Goal: Find specific page/section

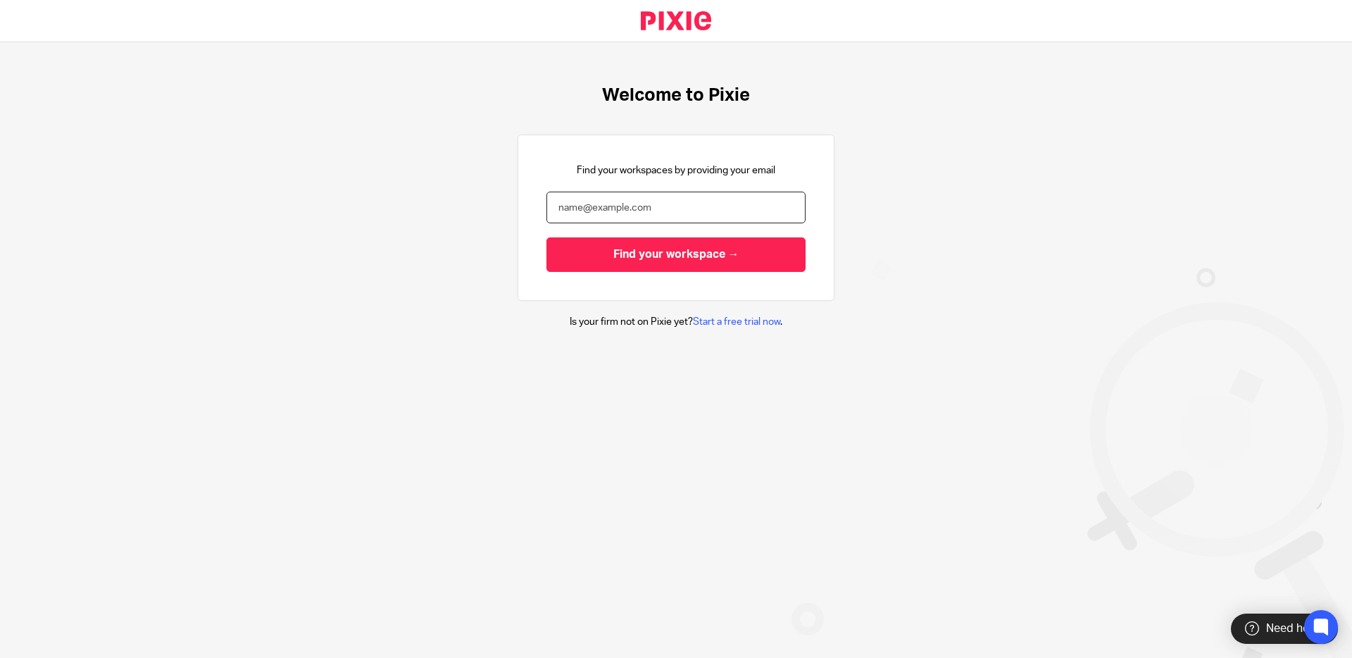
click at [744, 205] on input "email" at bounding box center [676, 208] width 259 height 32
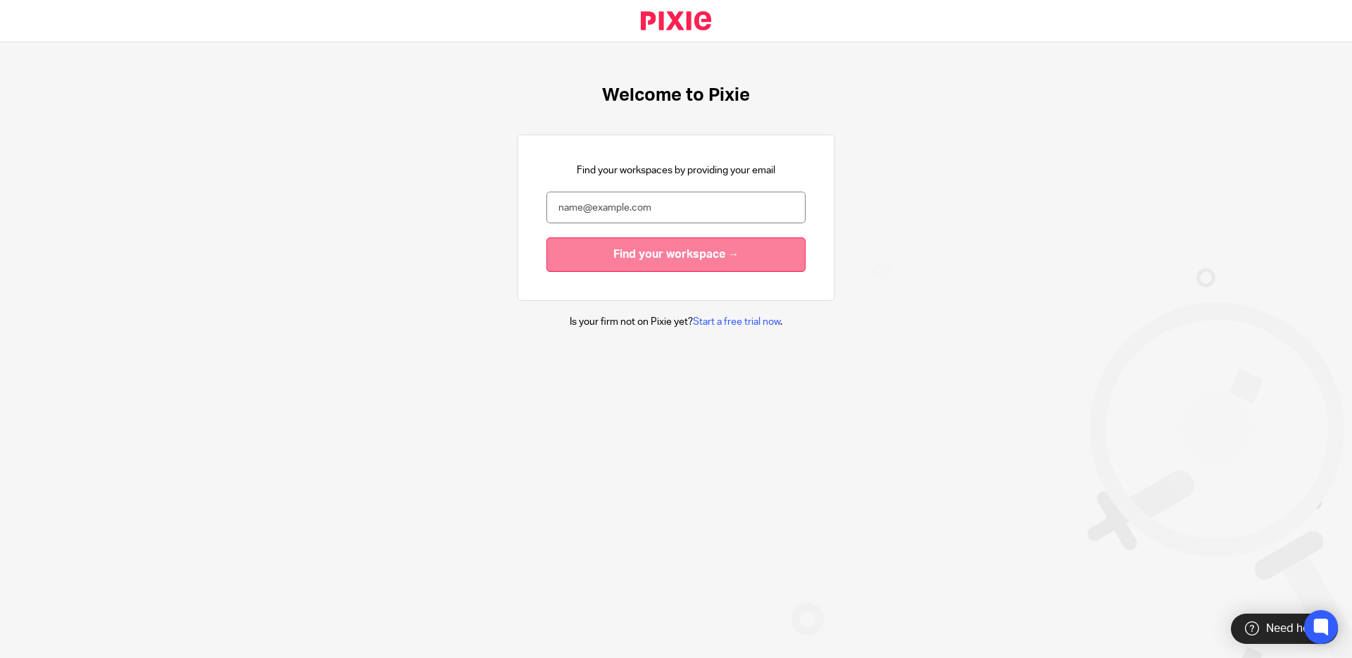
click at [715, 254] on input "Find your workspace →" at bounding box center [676, 254] width 259 height 35
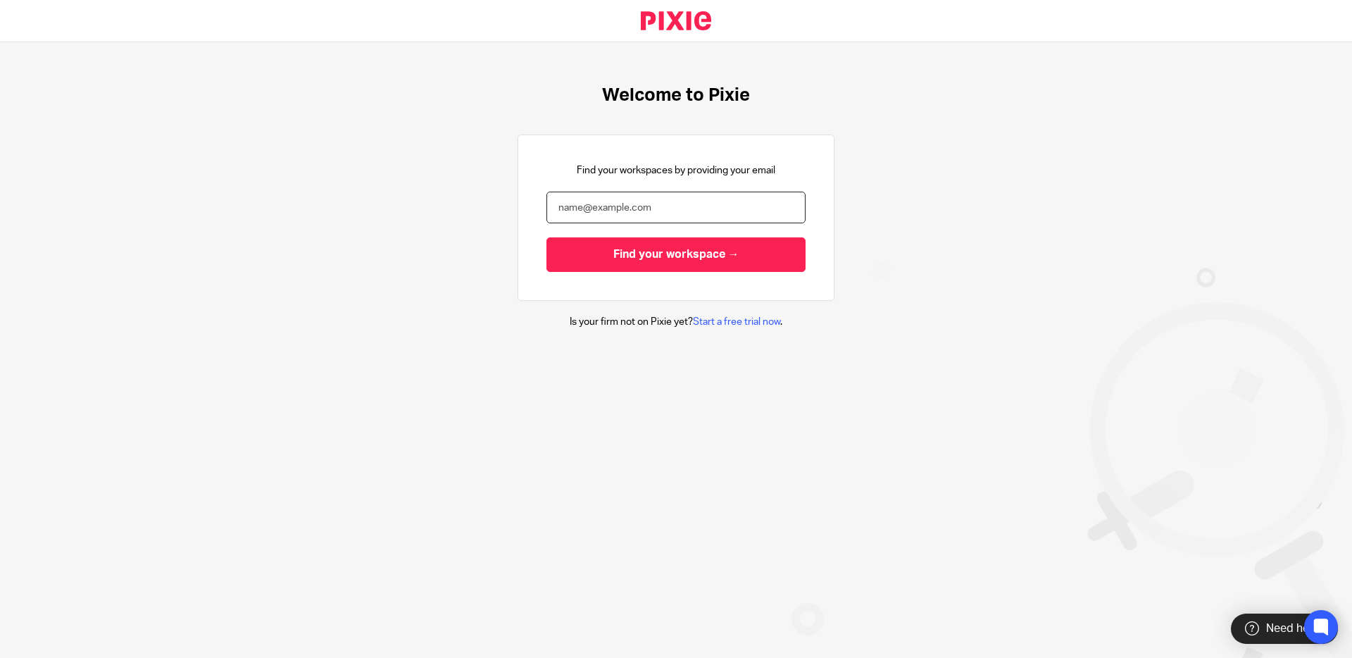
click at [683, 208] on input "email" at bounding box center [676, 208] width 259 height 32
type input "[PERSON_NAME][EMAIL_ADDRESS][DOMAIN_NAME]"
click at [547, 237] on input "Find your workspace →" at bounding box center [676, 254] width 259 height 35
